Goal: Check status: Check status

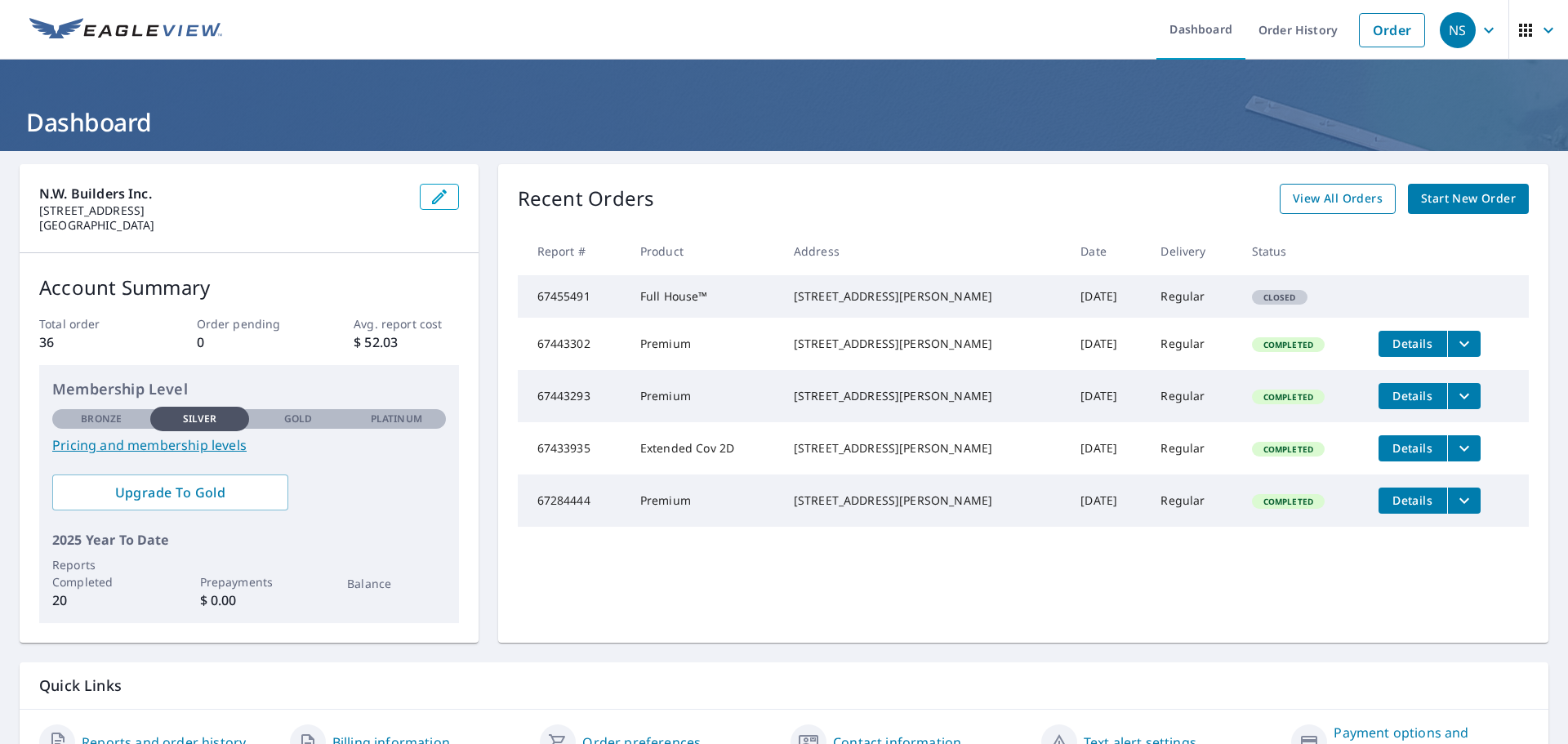
click at [1327, 201] on span "View All Orders" at bounding box center [1337, 199] width 90 height 21
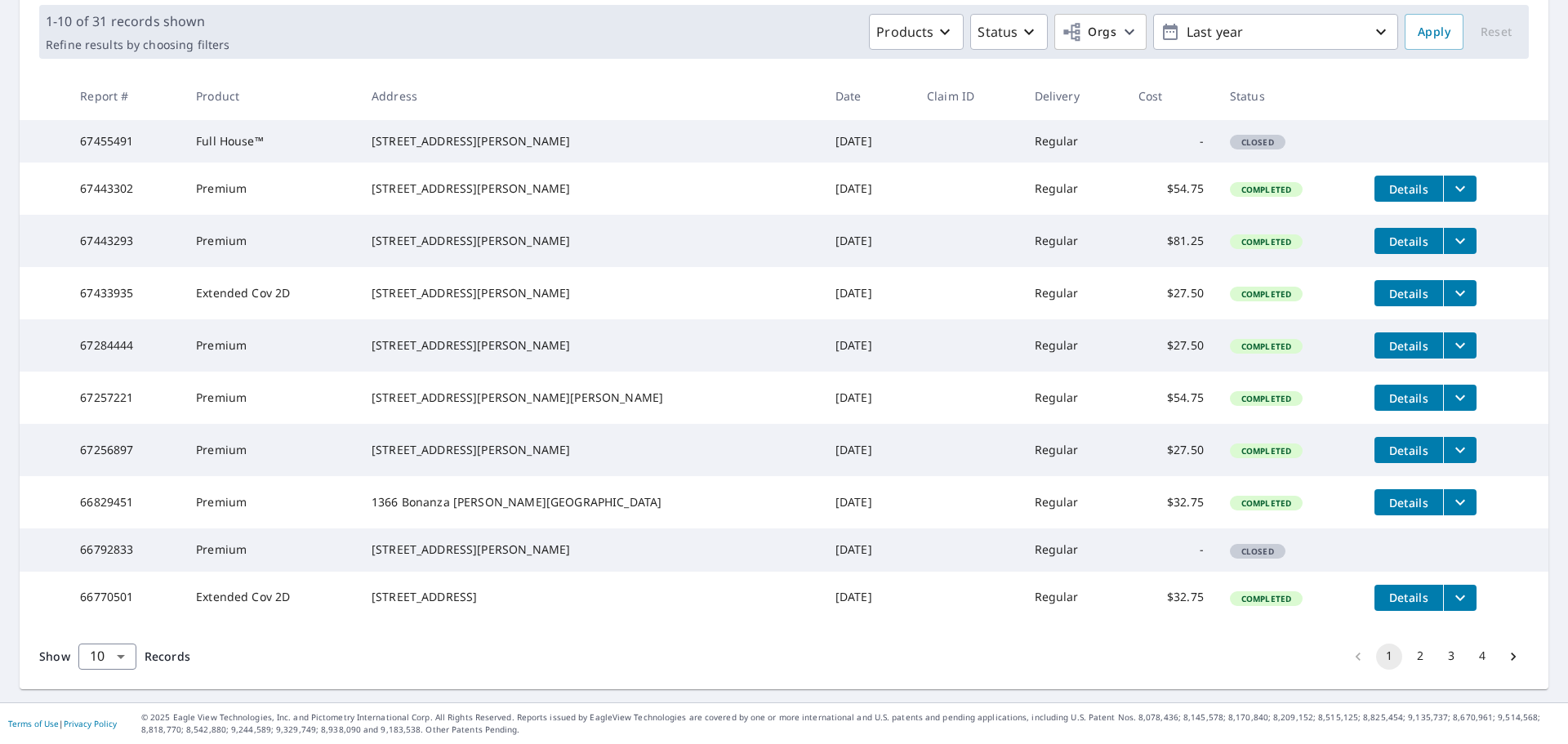
scroll to position [326, 0]
click at [1410, 660] on button "2" at bounding box center [1419, 656] width 26 height 26
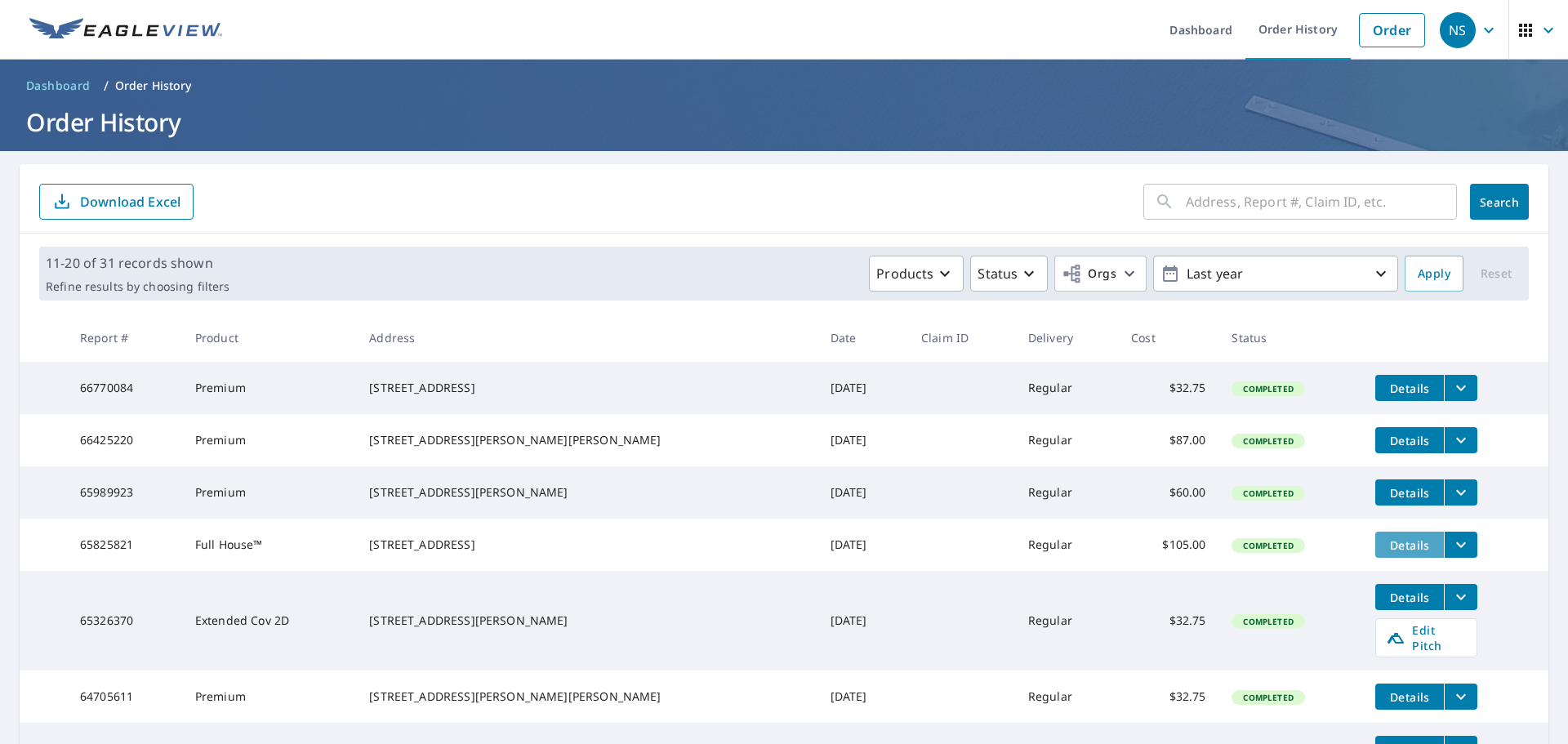
click at [1385, 553] on span "Details" at bounding box center [1409, 545] width 49 height 16
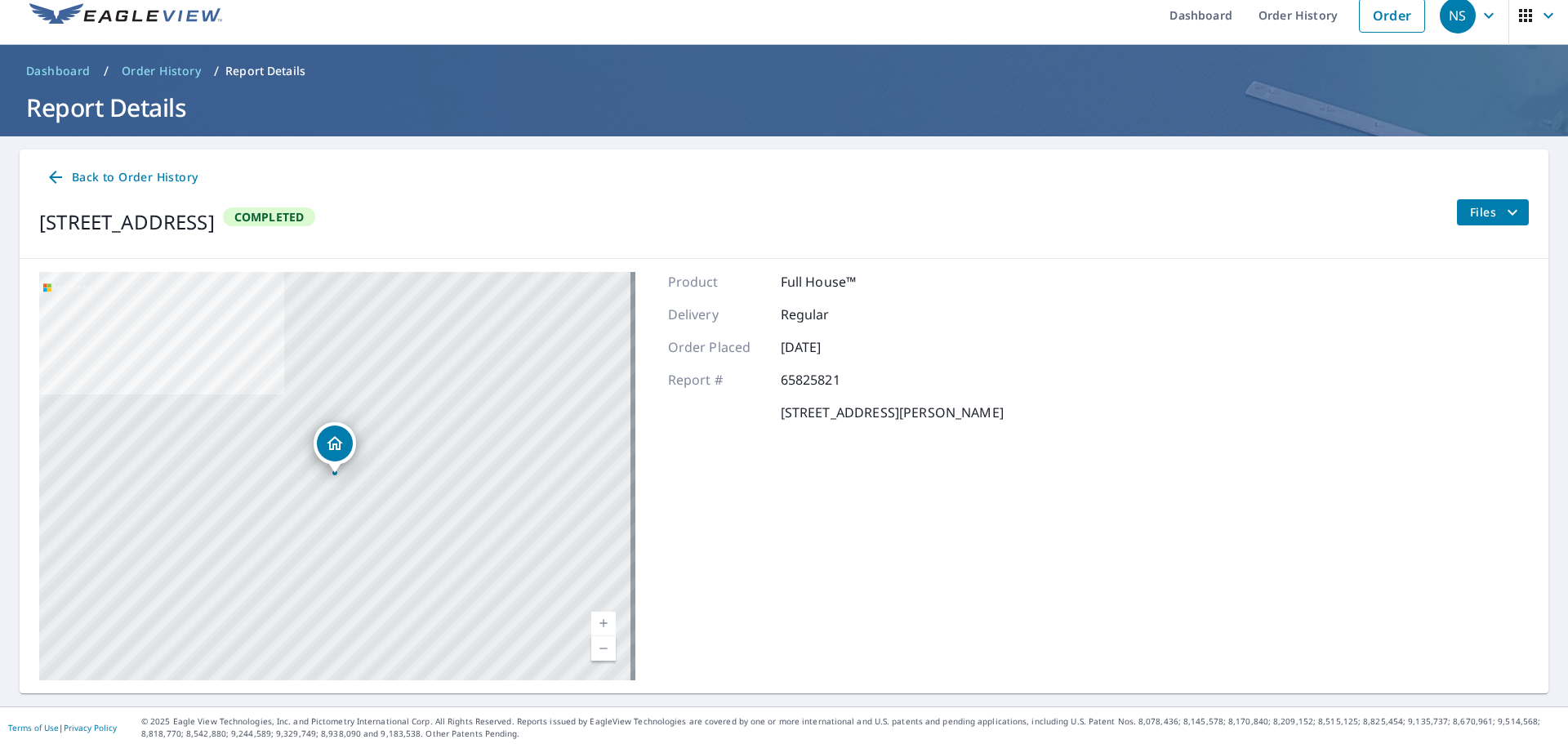
scroll to position [19, 0]
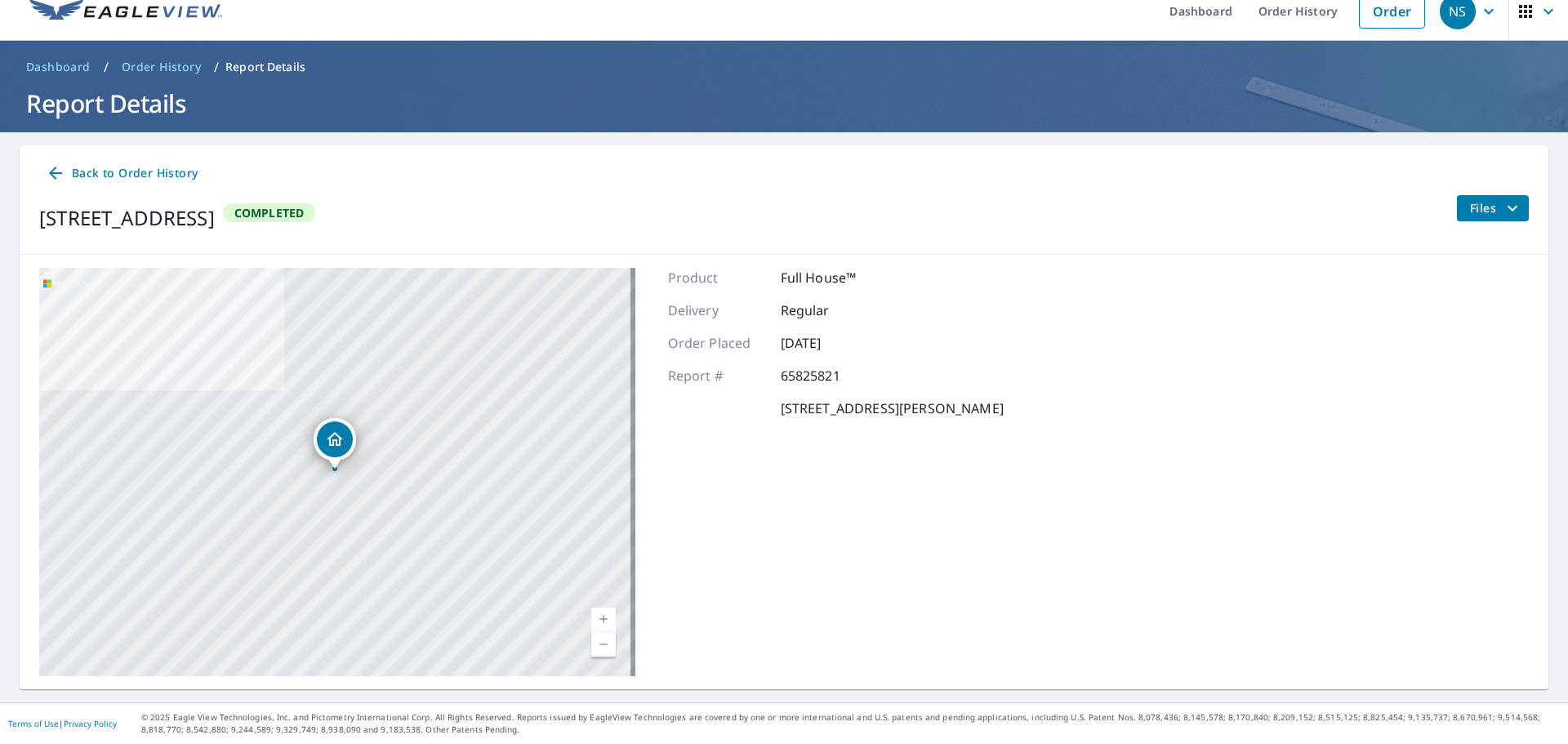
click at [1502, 205] on icon "filesDropdownBtn-65825821" at bounding box center [1512, 209] width 20 height 20
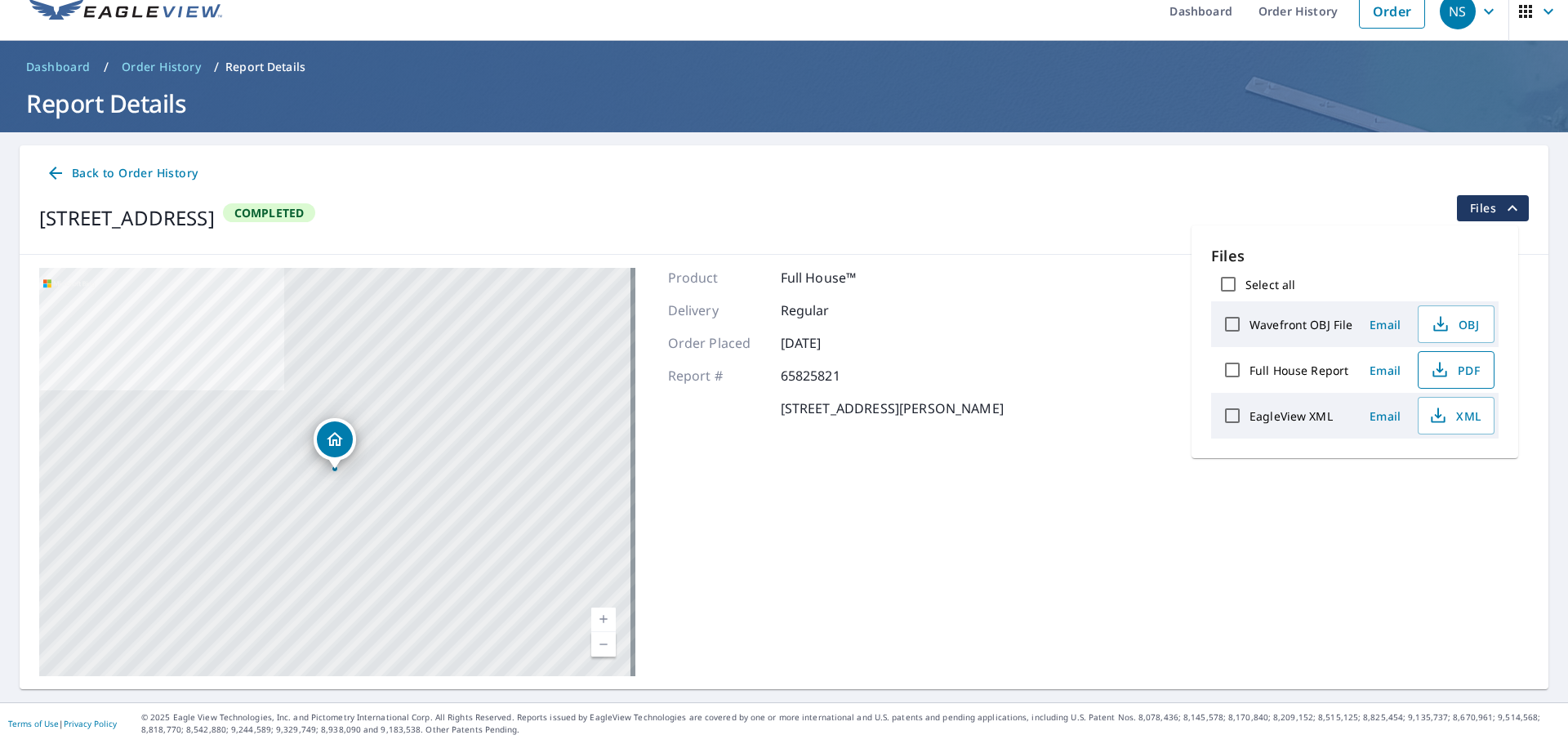
click at [1475, 372] on span "PDF" at bounding box center [1453, 370] width 52 height 20
